Goal: Task Accomplishment & Management: Complete application form

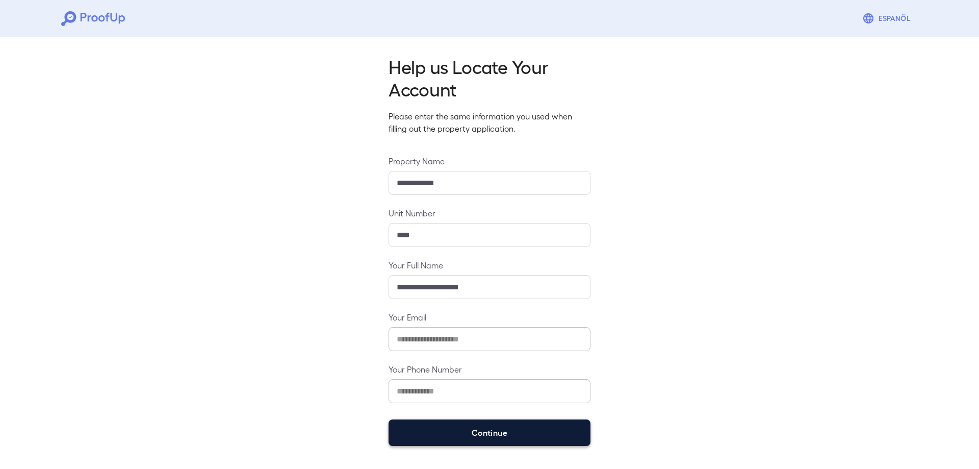
click at [482, 434] on button "Continue" at bounding box center [490, 432] width 202 height 27
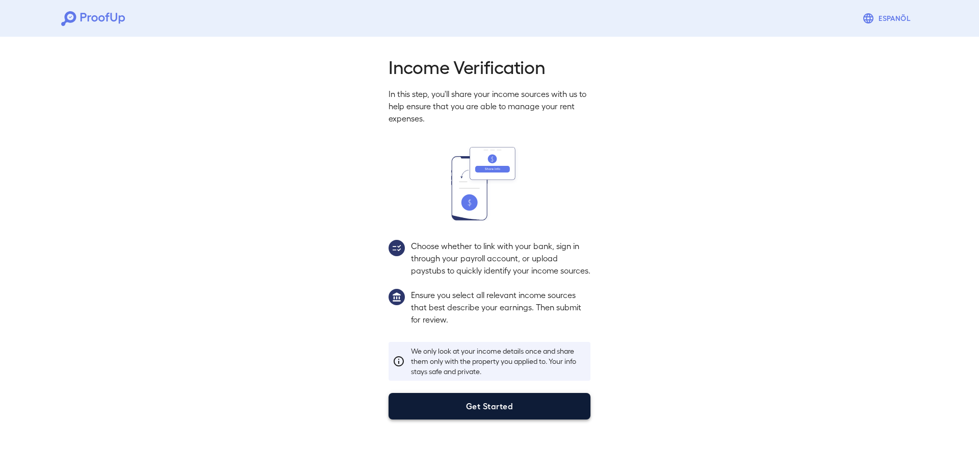
click at [493, 419] on button "Get Started" at bounding box center [490, 406] width 202 height 27
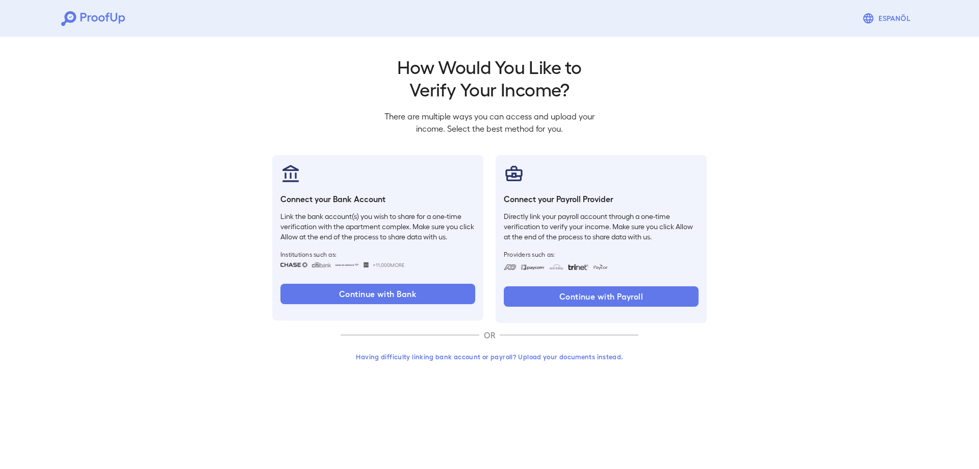
click at [545, 354] on button "Having difficulty linking bank account or payroll? Upload your documents instea…" at bounding box center [490, 356] width 298 height 18
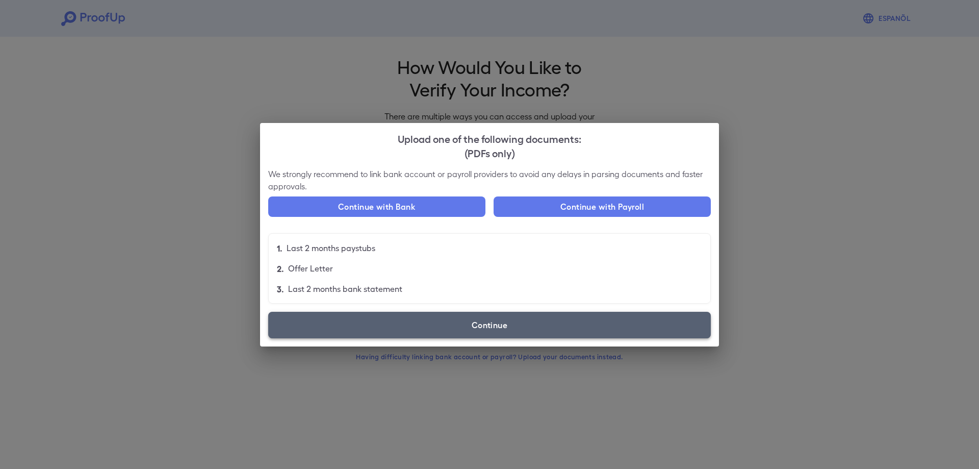
click at [529, 335] on label "Continue" at bounding box center [489, 325] width 443 height 27
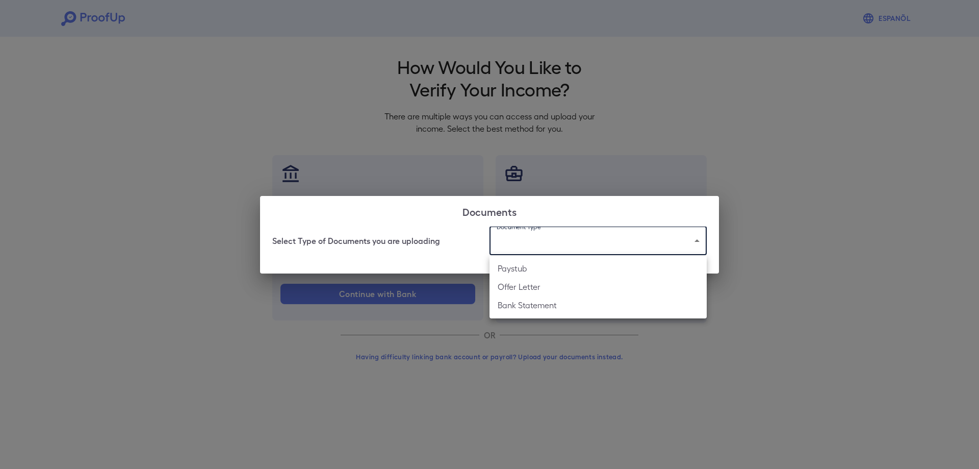
click at [572, 251] on body "Espanõl Go back How Would You Like to Verify Your Income? There are multiple wa…" at bounding box center [489, 195] width 979 height 390
click at [561, 271] on li "Paystub" at bounding box center [598, 268] width 217 height 18
type input "*******"
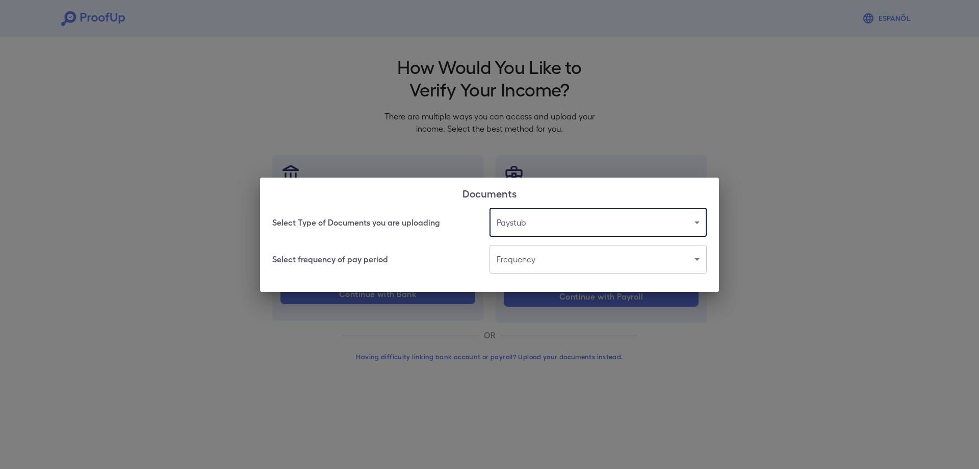
click at [560, 264] on body "Espanõl Go back How Would You Like to Verify Your Income? There are multiple wa…" at bounding box center [489, 195] width 979 height 390
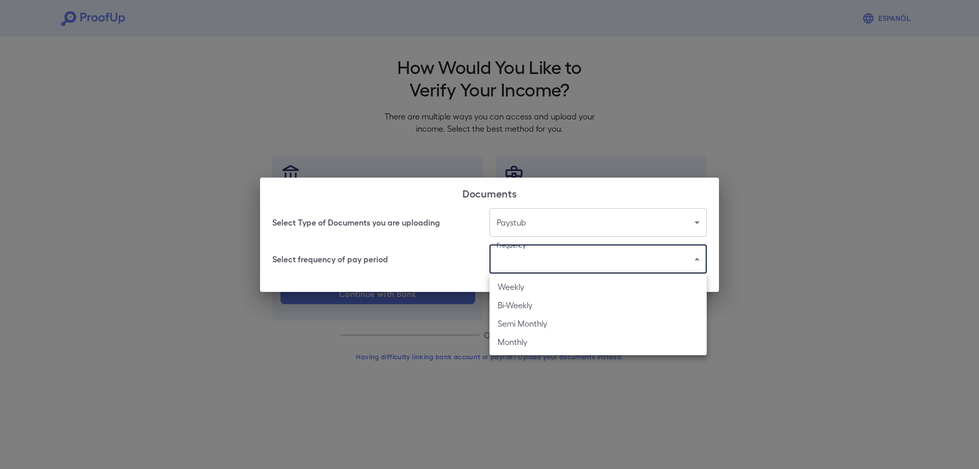
click at [642, 189] on div at bounding box center [489, 234] width 979 height 469
